Goal: Task Accomplishment & Management: Manage account settings

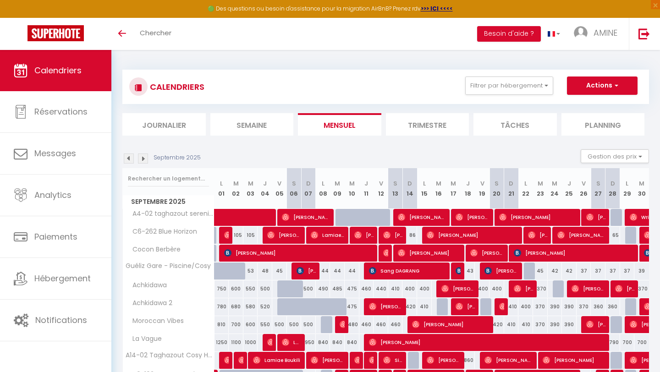
select select
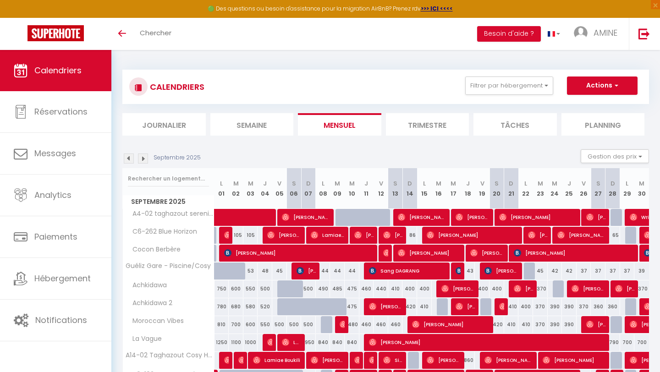
scroll to position [89, 0]
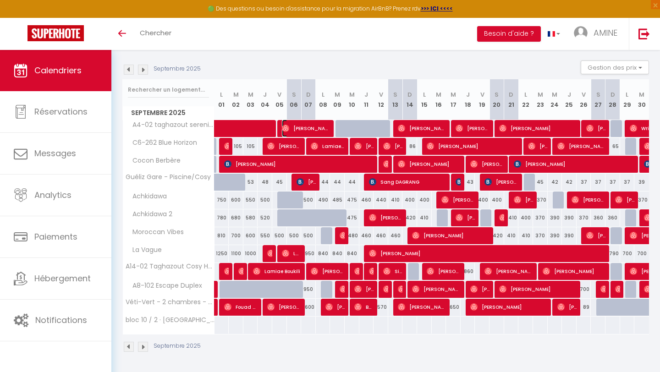
click at [297, 128] on span "[PERSON_NAME]" at bounding box center [306, 128] width 49 height 17
select select "OK"
select select "0"
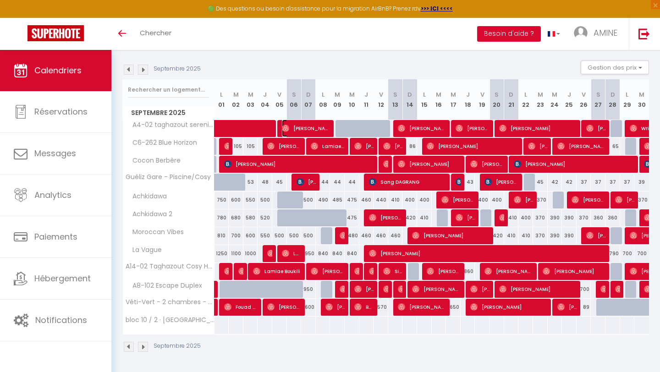
select select "1"
select select
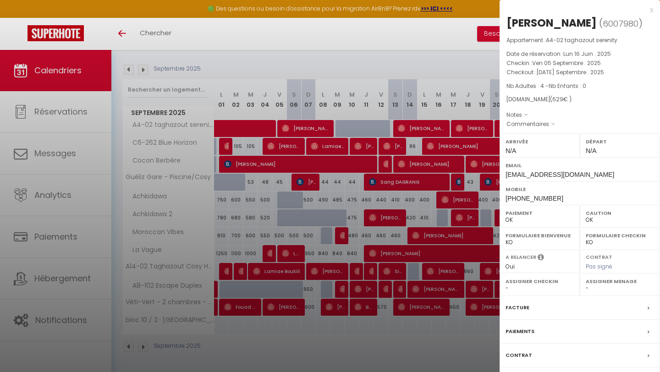
click at [416, 72] on div at bounding box center [330, 186] width 660 height 372
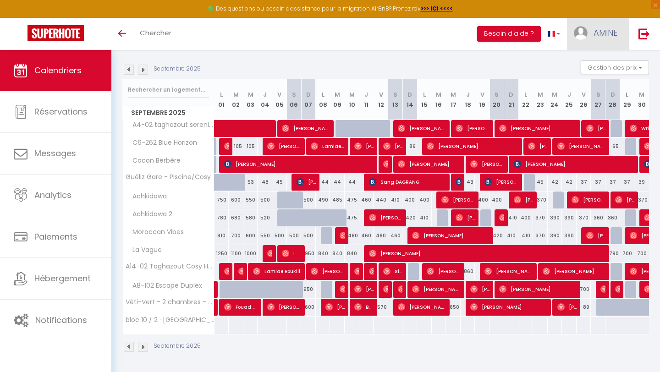
click at [591, 23] on link "AMINE" at bounding box center [598, 34] width 62 height 32
click at [590, 25] on link "AMINE" at bounding box center [598, 34] width 62 height 32
click at [605, 49] on link "AMINE" at bounding box center [598, 34] width 62 height 32
click at [587, 67] on link "Paramètres" at bounding box center [592, 64] width 68 height 16
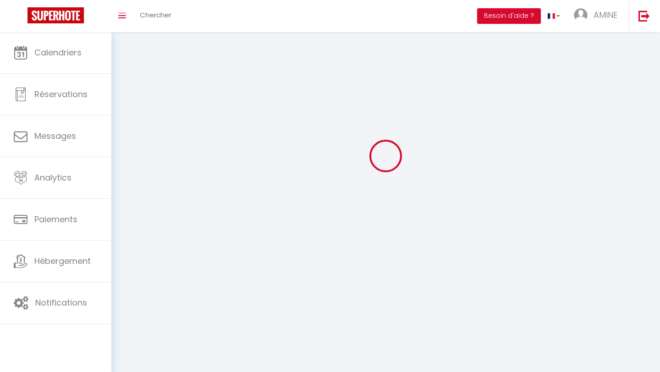
select select
type input "AMINE"
type input "BOUKAR"
type input "00212689645413"
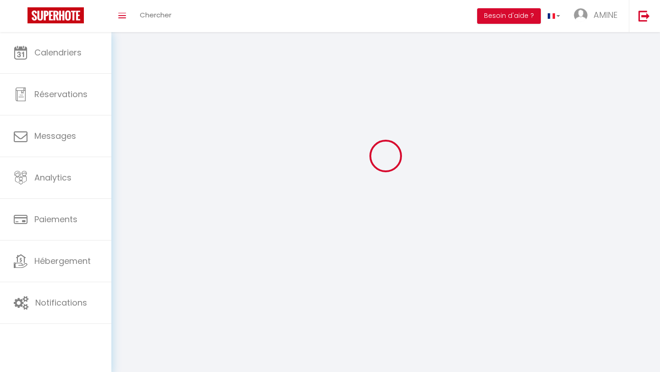
type input "63 BLOC 109 CHARAF"
type input "80030"
type input "Agadir"
type input "dk5mixxXXQvFTZQjKYvAPZA07"
type input "GKXpgEc2kbwhtaeauBbZiyeid"
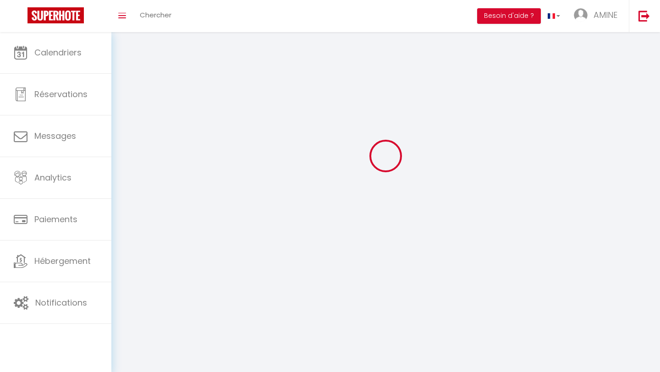
select select "146"
select select "28"
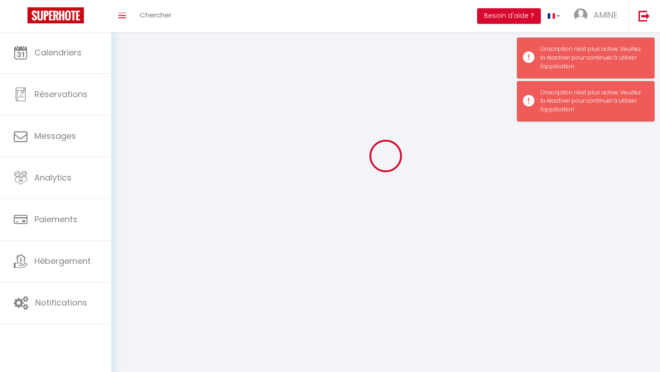
type input "dk5mixxXXQvFTZQjKYvAPZA07"
type input "GKXpgEc2kbwhtaeauBbZiyeid"
type input "[URL][DOMAIN_NAME]"
select select "fr"
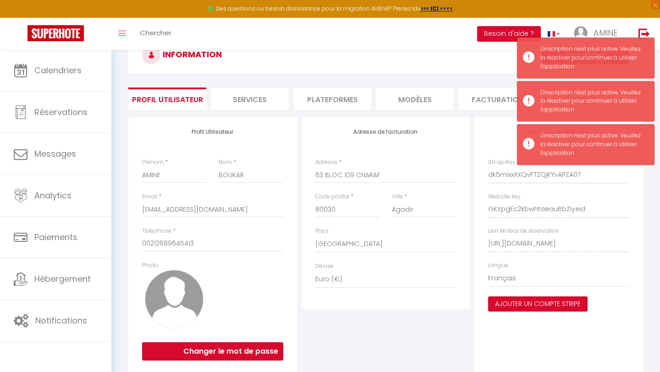
scroll to position [58, 0]
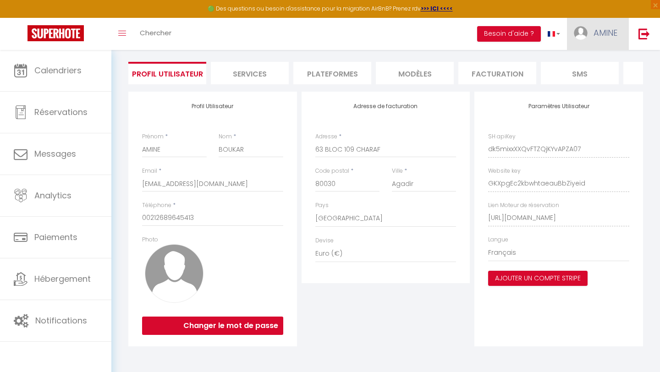
click at [602, 32] on span "AMINE" at bounding box center [606, 32] width 24 height 11
click at [584, 65] on link "Paramètres" at bounding box center [592, 64] width 68 height 16
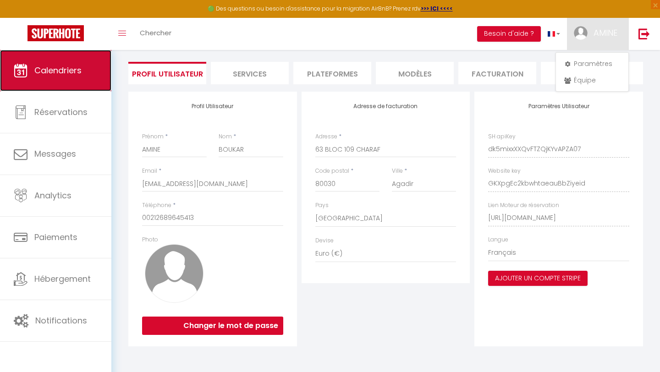
click at [50, 70] on span "Calendriers" at bounding box center [57, 70] width 47 height 11
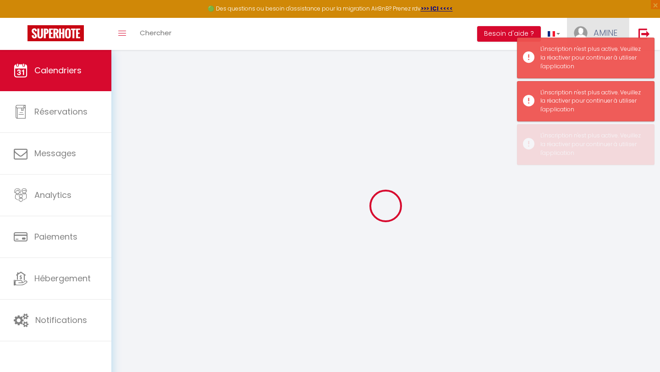
click at [602, 28] on span "AMINE" at bounding box center [606, 32] width 24 height 11
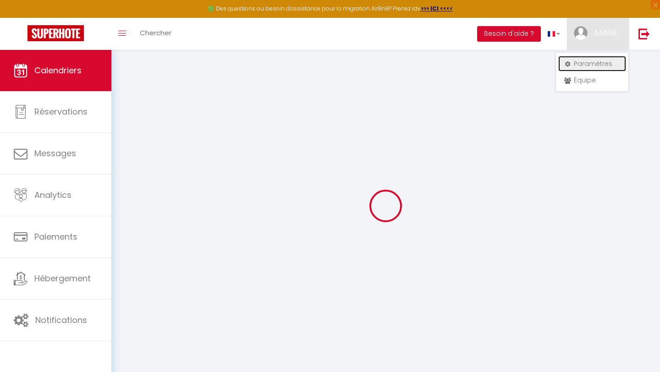
click at [587, 63] on link "Paramètres" at bounding box center [592, 64] width 68 height 16
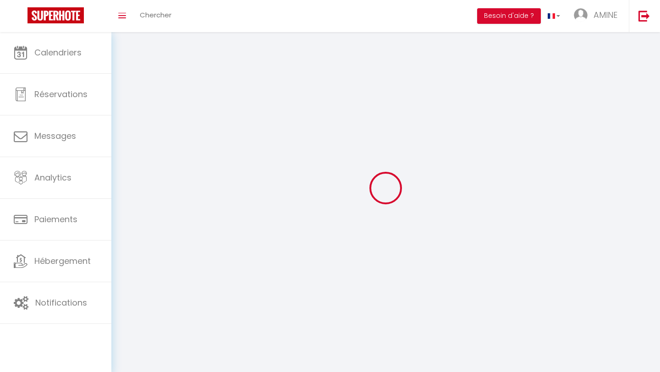
select select
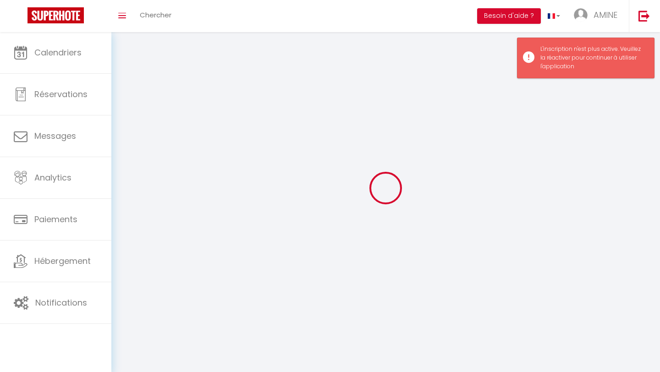
type input "AMINE"
type input "BOUKAR"
type input "00212689645413"
type input "63 BLOC 109 CHARAF"
type input "80030"
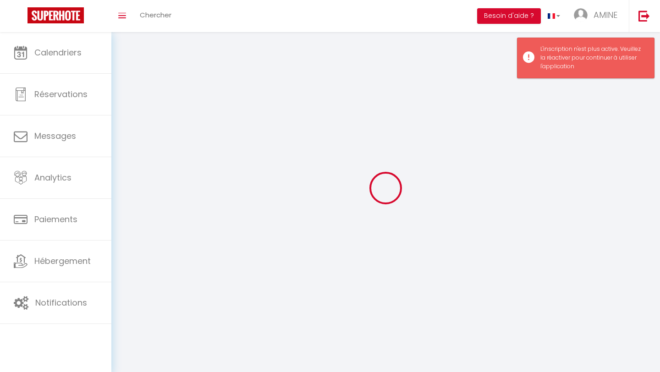
type input "Agadir"
type input "dk5mixxXXQvFTZQjKYvAPZA07"
type input "GKXpgEc2kbwhtaeauBbZiyeid"
select select "146"
select select "28"
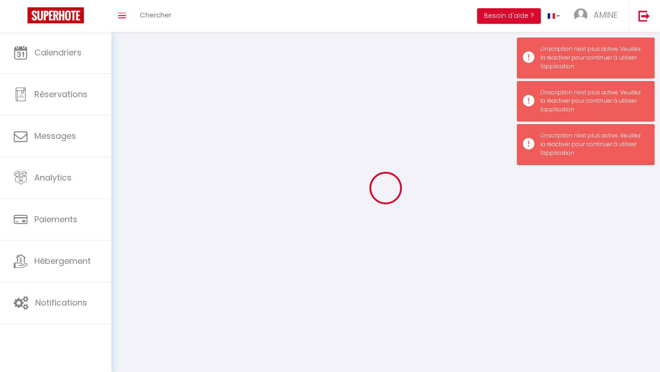
type input "dk5mixxXXQvFTZQjKYvAPZA07"
type input "GKXpgEc2kbwhtaeauBbZiyeid"
type input "[URL][DOMAIN_NAME]"
select select "fr"
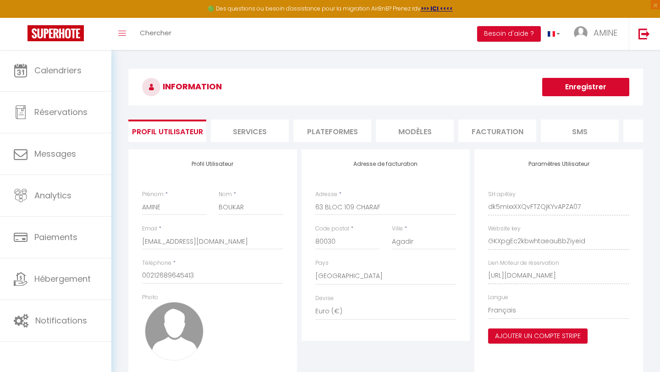
click at [264, 139] on li "Services" at bounding box center [250, 131] width 78 height 22
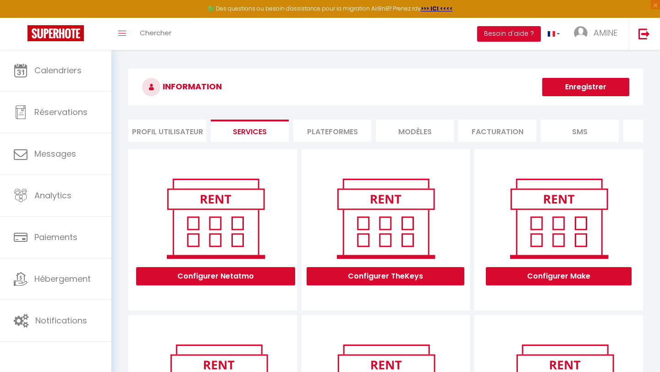
click at [343, 132] on li "Plateformes" at bounding box center [332, 131] width 78 height 22
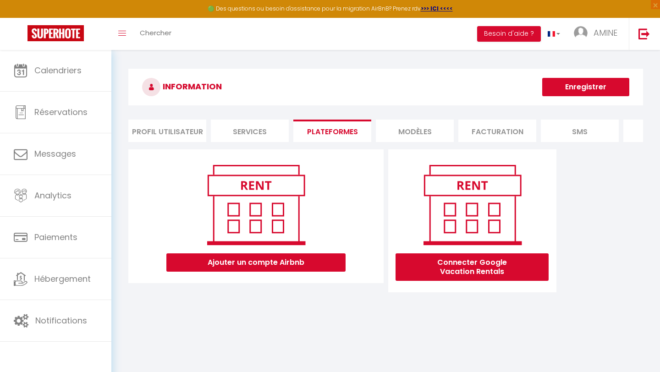
click at [396, 129] on li "MODÈLES" at bounding box center [415, 131] width 78 height 22
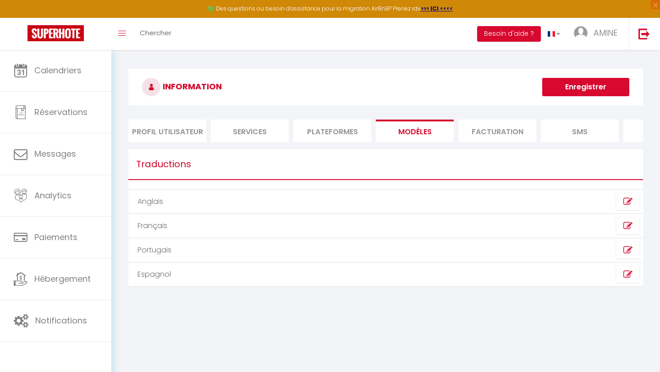
click at [480, 131] on li "Facturation" at bounding box center [497, 131] width 78 height 22
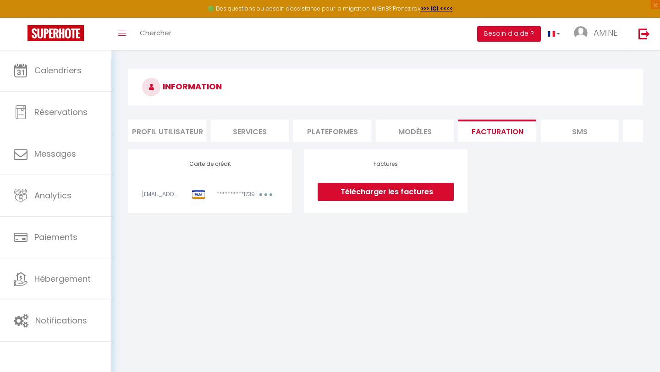
click at [268, 198] on button "button" at bounding box center [266, 195] width 26 height 11
click at [255, 212] on link "Modifier" at bounding box center [253, 215] width 45 height 15
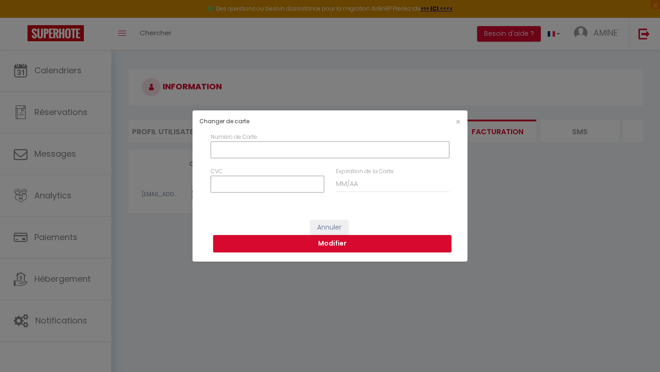
click at [256, 143] on input "Numéro de Carte" at bounding box center [330, 150] width 238 height 17
type input "[CREDIT_CARD_NUMBER]"
click at [231, 183] on input "CVC" at bounding box center [267, 184] width 113 height 17
type input "988"
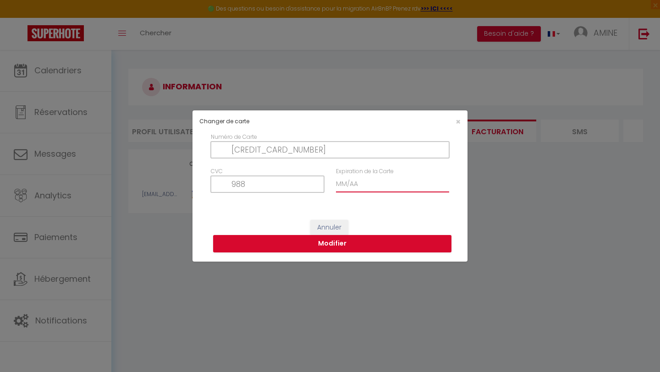
click at [346, 185] on input "Expiration de la Carte" at bounding box center [392, 184] width 113 height 17
type input "12 / 25"
click at [368, 242] on button "Modifier" at bounding box center [332, 243] width 238 height 17
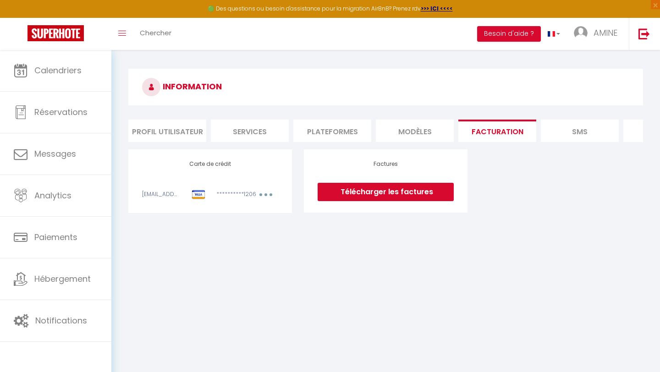
click at [275, 198] on button "button" at bounding box center [266, 195] width 26 height 11
click at [259, 213] on link "Modifier" at bounding box center [253, 215] width 45 height 15
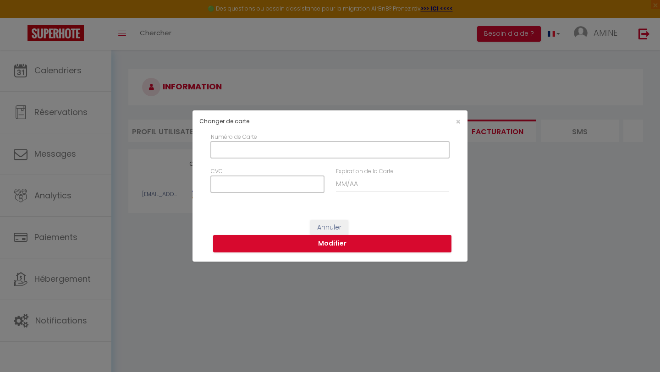
click at [259, 213] on div "Annuler Modifier" at bounding box center [330, 236] width 275 height 51
click at [273, 155] on input "Numéro de Carte" at bounding box center [330, 150] width 238 height 17
click at [247, 147] on input "Numéro de Carte" at bounding box center [330, 150] width 238 height 17
click at [242, 149] on input "Numéro de Carte" at bounding box center [330, 150] width 238 height 17
click at [214, 149] on input "Numéro de Carte" at bounding box center [330, 150] width 238 height 17
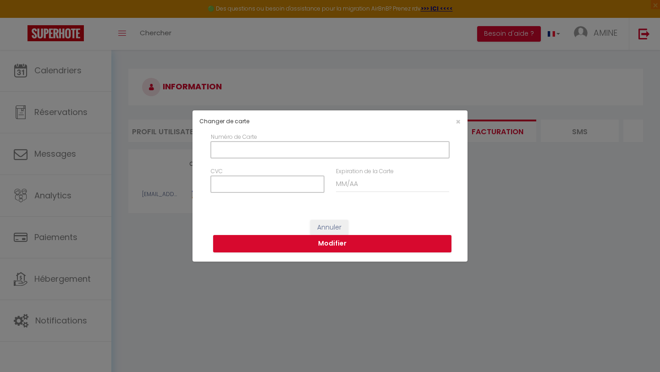
click at [218, 153] on input "Numéro de Carte" at bounding box center [330, 150] width 238 height 17
click at [453, 122] on div "×" at bounding box center [420, 121] width 91 height 9
click at [458, 121] on span "×" at bounding box center [458, 121] width 5 height 11
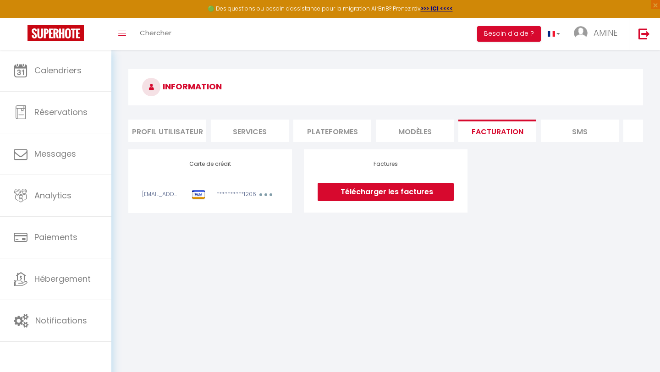
click at [253, 195] on button "button" at bounding box center [266, 195] width 26 height 11
click at [250, 220] on link "Modifier" at bounding box center [253, 215] width 45 height 15
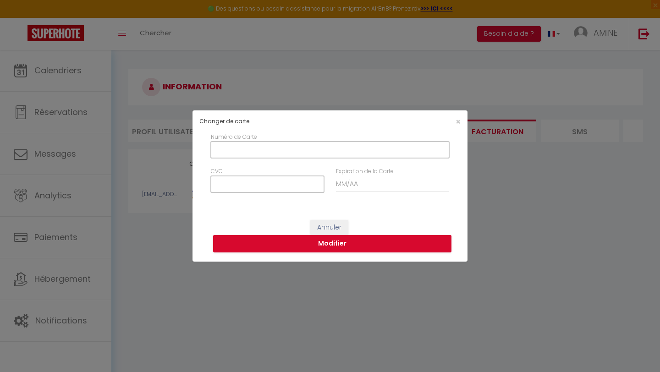
click at [233, 147] on input "Numéro de Carte" at bounding box center [330, 150] width 238 height 17
click at [464, 122] on div "×" at bounding box center [420, 121] width 91 height 9
click at [461, 121] on div "×" at bounding box center [420, 121] width 91 height 9
click at [456, 124] on span "×" at bounding box center [458, 121] width 5 height 11
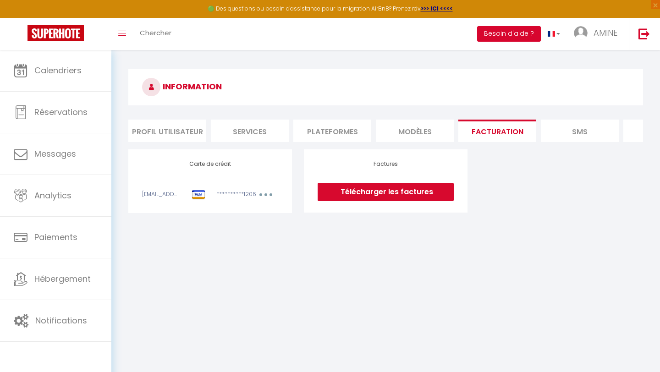
click at [505, 41] on button "Besoin d'aide ?" at bounding box center [509, 34] width 64 height 16
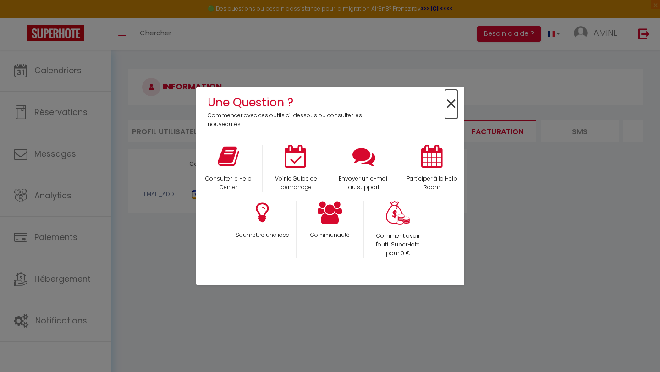
click at [451, 99] on span "×" at bounding box center [451, 104] width 12 height 29
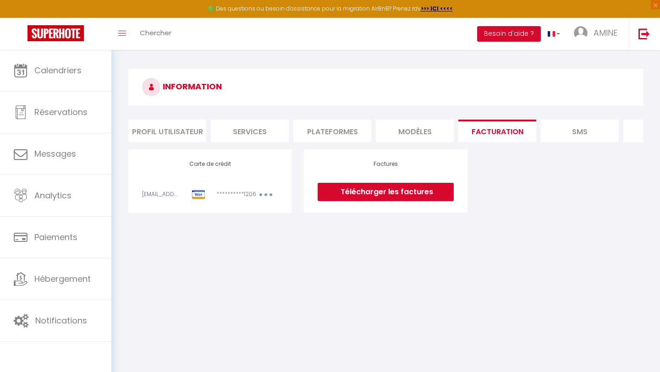
click at [263, 195] on button "button" at bounding box center [266, 195] width 26 height 11
click at [259, 208] on link "Modifier" at bounding box center [253, 215] width 45 height 15
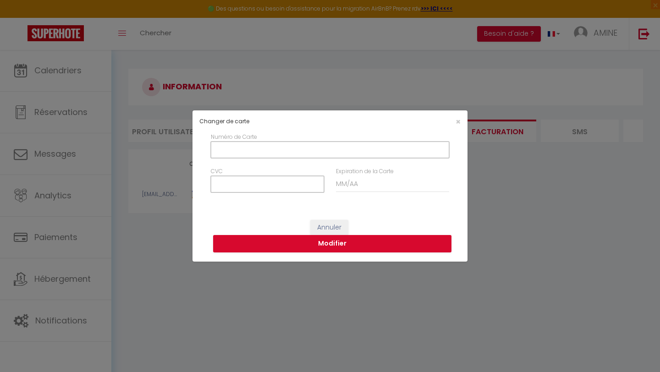
click at [259, 145] on input "Numéro de Carte" at bounding box center [330, 150] width 238 height 17
click at [455, 121] on div "×" at bounding box center [420, 121] width 91 height 9
click at [458, 121] on span "×" at bounding box center [458, 121] width 5 height 11
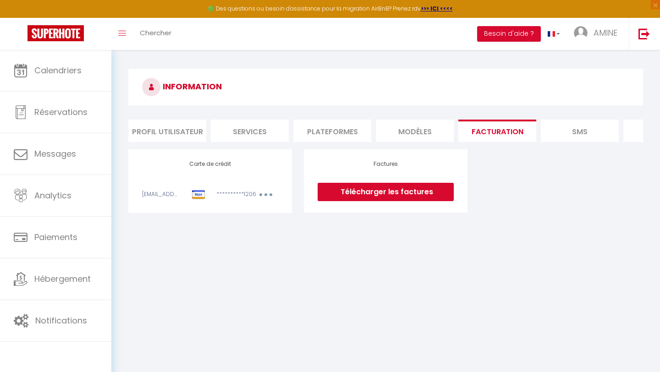
click at [517, 209] on div "**********" at bounding box center [385, 181] width 527 height 64
click at [268, 195] on button "button" at bounding box center [266, 195] width 26 height 11
click at [256, 221] on link "Modifier" at bounding box center [253, 215] width 45 height 15
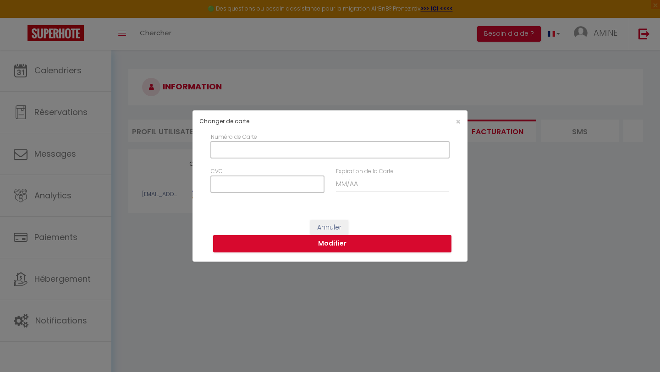
click at [240, 151] on input "Numéro de Carte" at bounding box center [330, 150] width 238 height 17
type input "[CREDIT_CARD_NUMBER]"
click at [235, 184] on input "CVC" at bounding box center [267, 184] width 113 height 17
type input "582"
click at [347, 187] on input "Expiration de la Carte" at bounding box center [392, 184] width 113 height 17
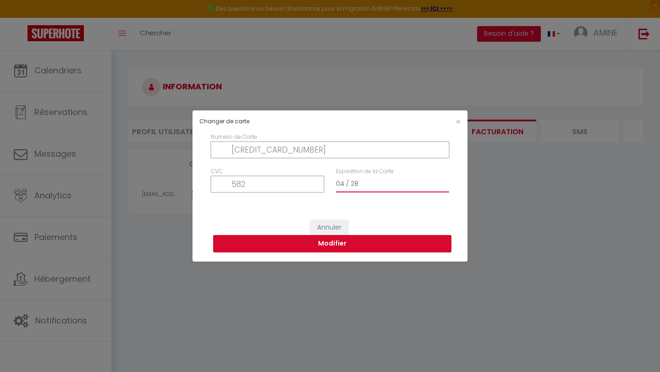
type input "04 / 28"
click at [354, 242] on button "Modifier" at bounding box center [332, 243] width 238 height 17
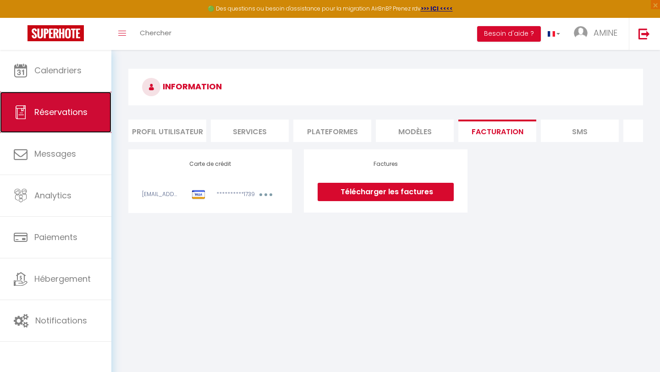
click at [43, 121] on link "Réservations" at bounding box center [55, 112] width 111 height 41
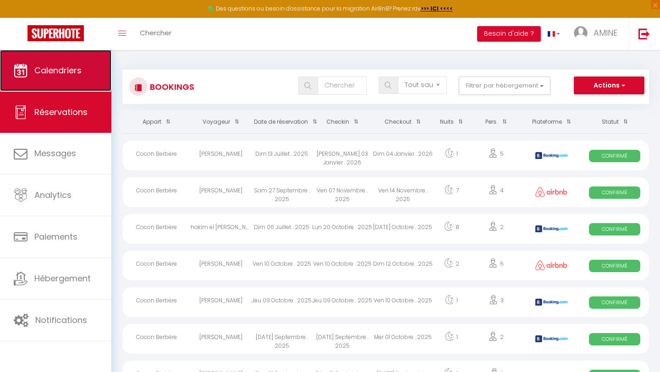
click at [68, 77] on link "Calendriers" at bounding box center [55, 70] width 111 height 41
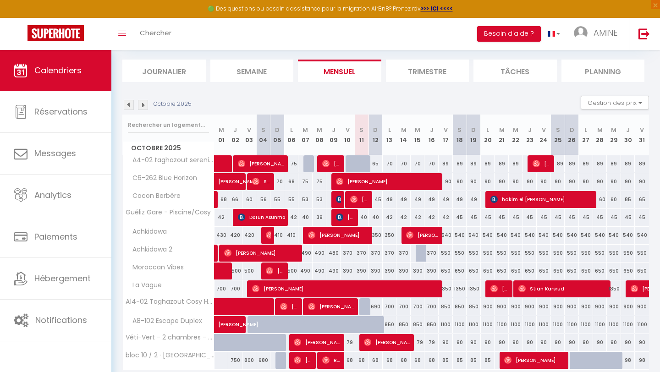
scroll to position [89, 0]
